Goal: Find specific page/section

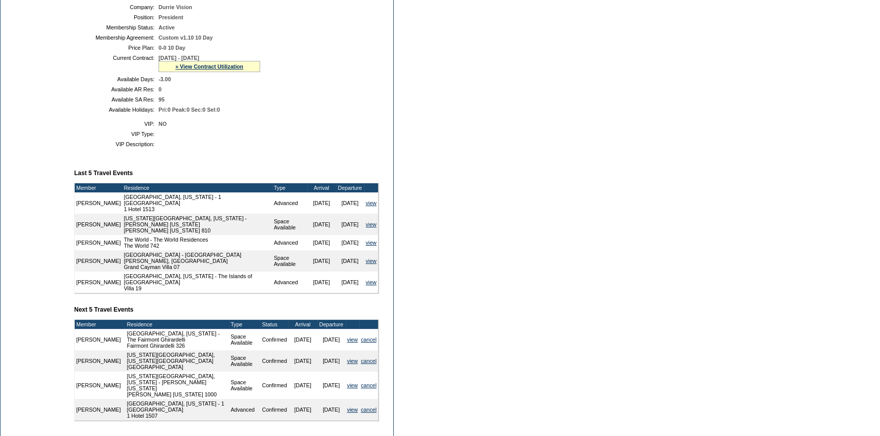
scroll to position [231, 0]
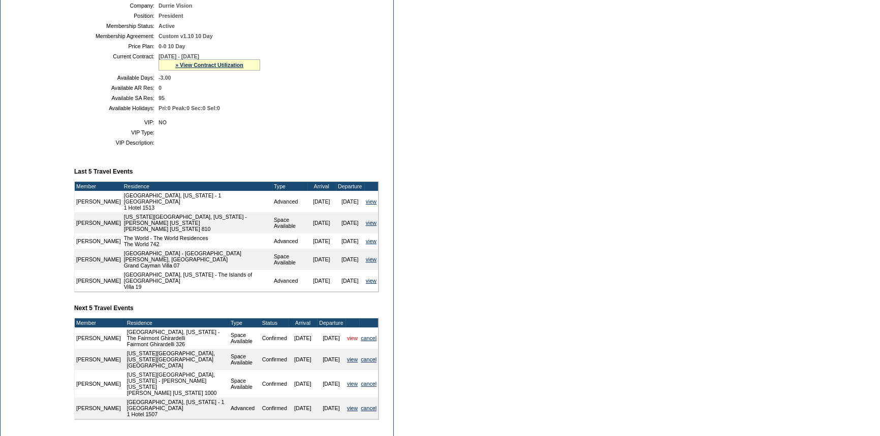
click at [347, 335] on link "view" at bounding box center [352, 338] width 11 height 6
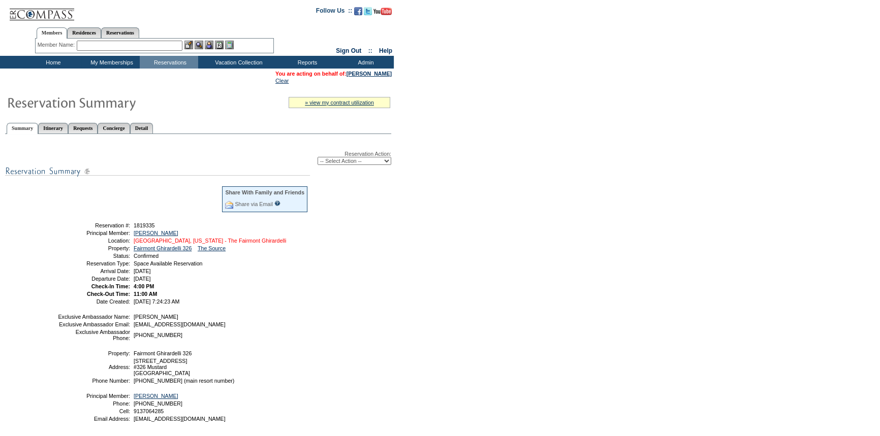
click at [201, 240] on link "San Francisco, California - The Fairmont Ghirardelli" at bounding box center [210, 241] width 152 height 6
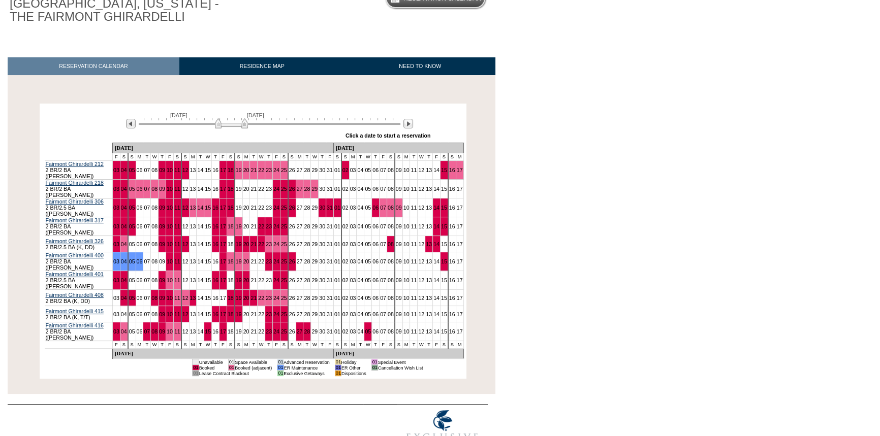
scroll to position [116, 0]
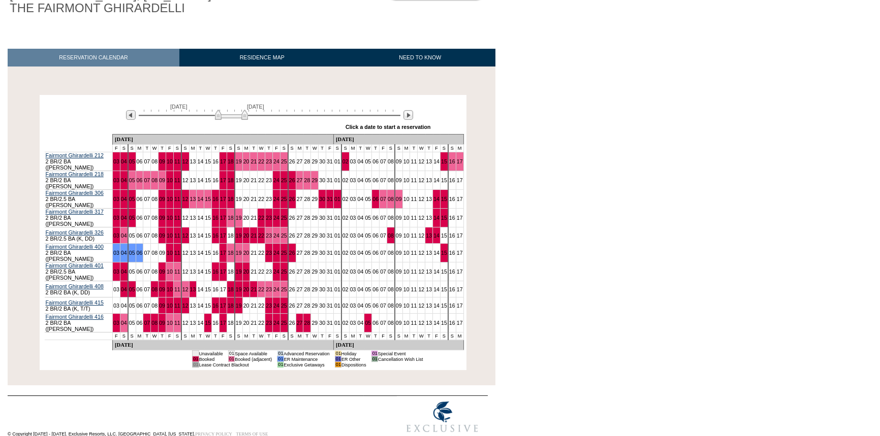
click at [230, 27] on div at bounding box center [247, 27] width 495 height 11
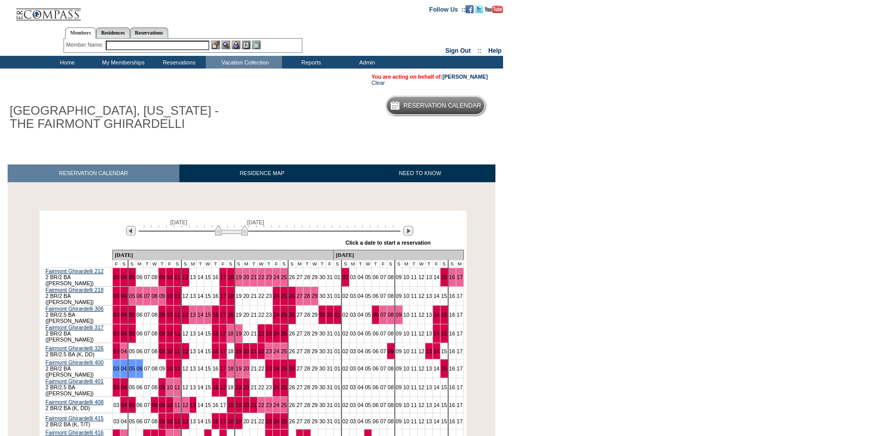
scroll to position [0, 0]
click at [460, 75] on link "[PERSON_NAME]" at bounding box center [464, 77] width 45 height 6
